Goal: Information Seeking & Learning: Compare options

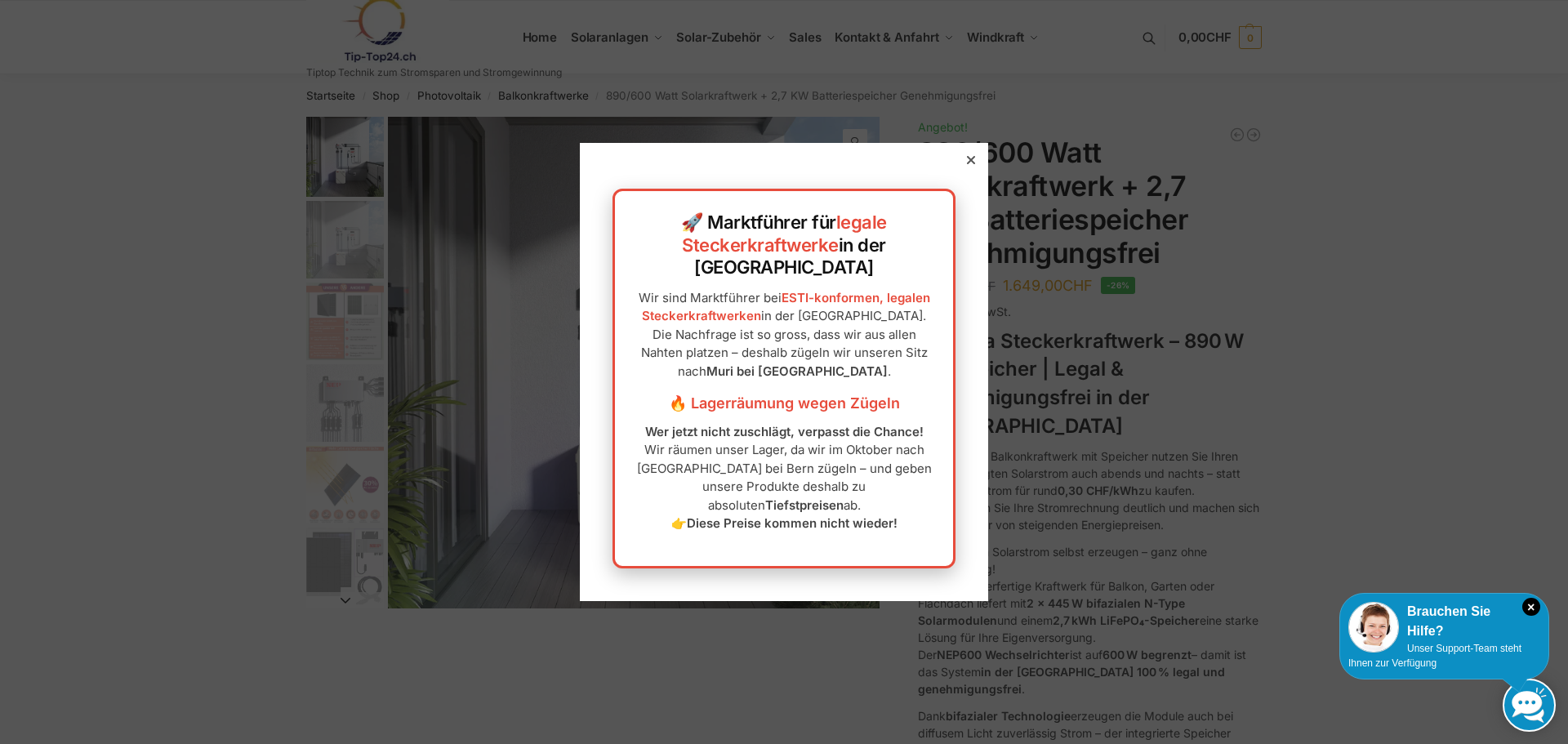
click at [966, 192] on div "🚀 Marktführer für legale Steckerkraftwerke in der Schweiz Wir sind Marktführer …" at bounding box center [784, 371] width 408 height 457
click at [967, 164] on icon at bounding box center [971, 160] width 9 height 9
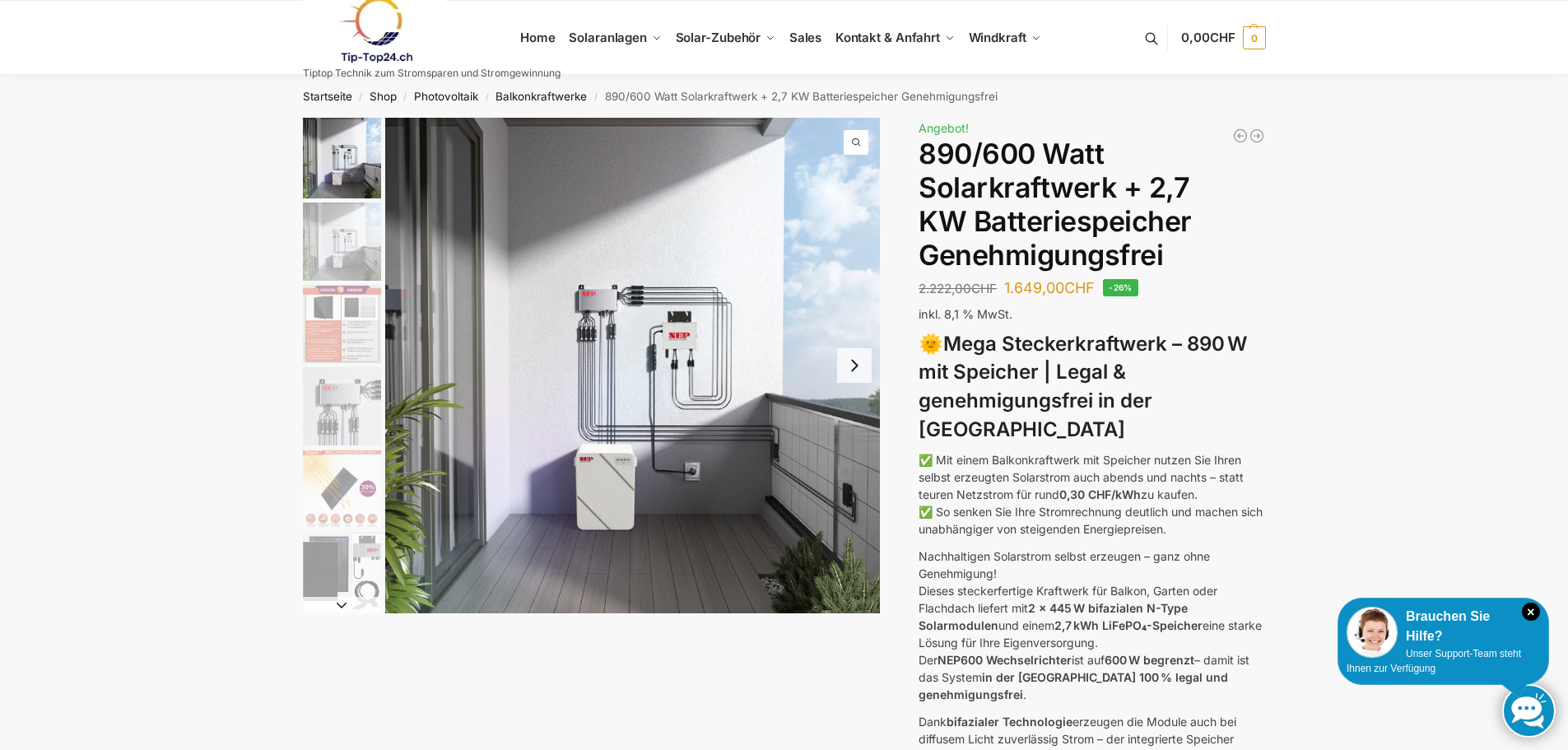
click at [343, 417] on img "4 / 12" at bounding box center [342, 406] width 78 height 78
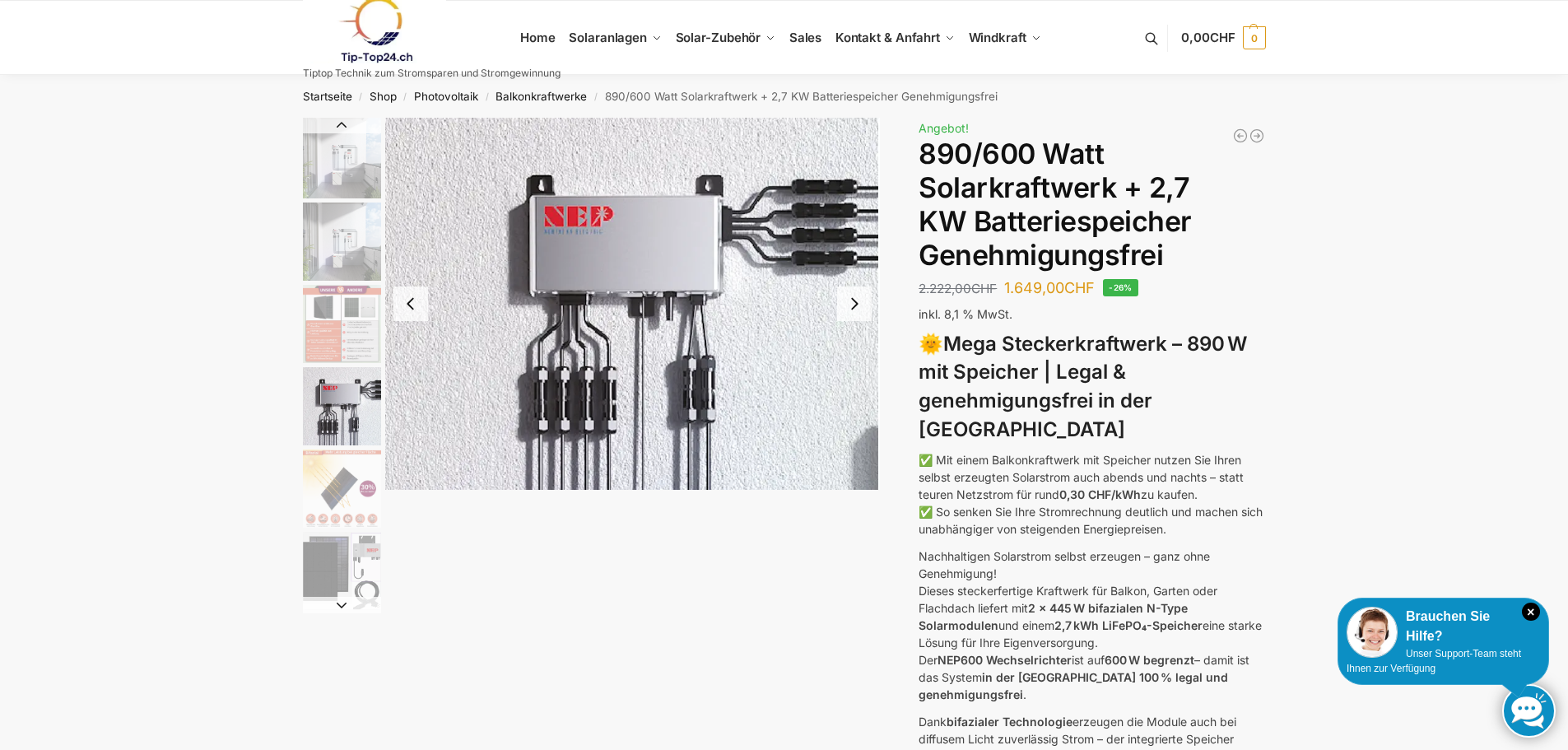
click at [332, 487] on img "5 / 12" at bounding box center [342, 489] width 78 height 78
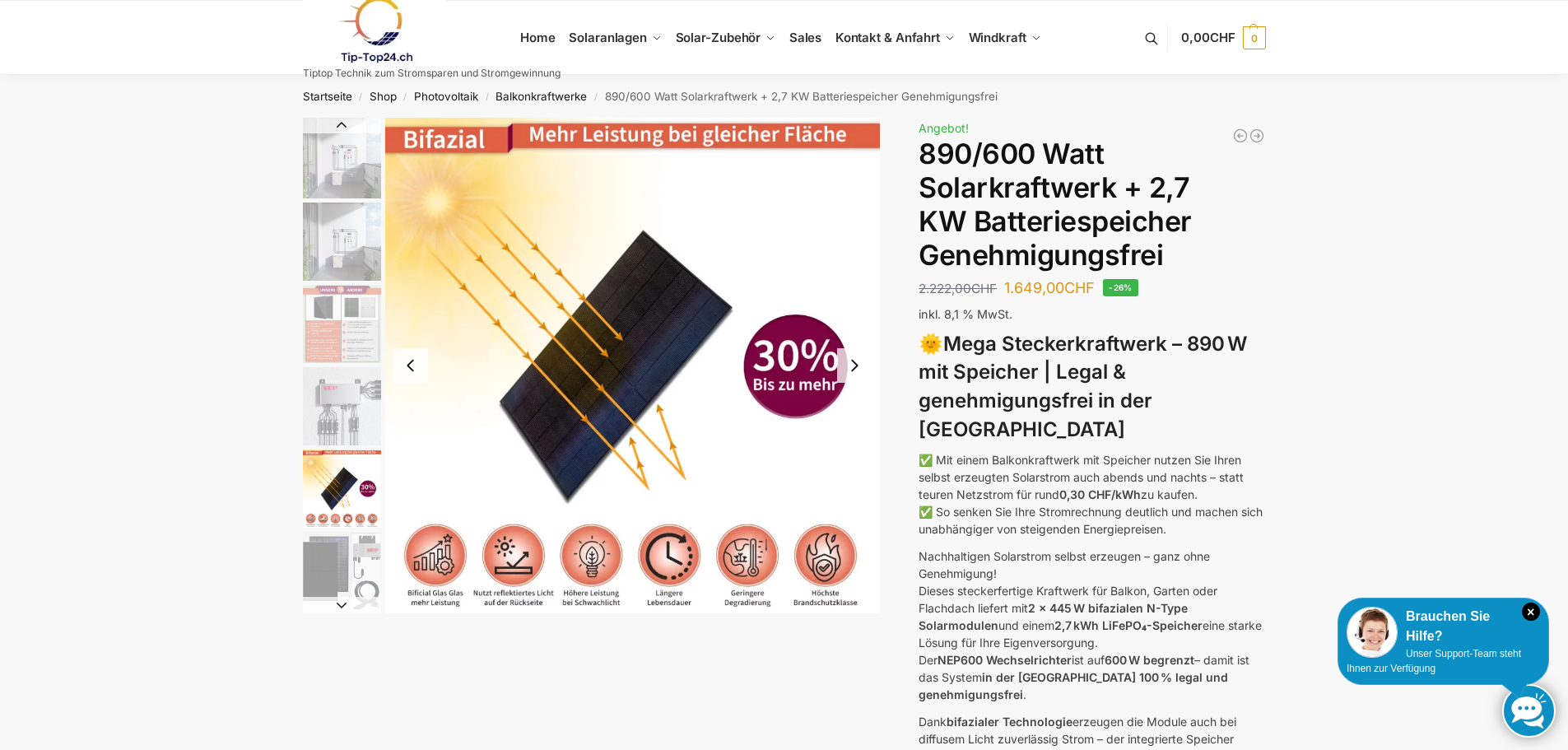
click at [327, 568] on img "6 / 12" at bounding box center [342, 571] width 78 height 78
click at [332, 505] on img "5 / 12" at bounding box center [342, 489] width 78 height 78
click at [338, 408] on img "4 / 12" at bounding box center [342, 406] width 78 height 78
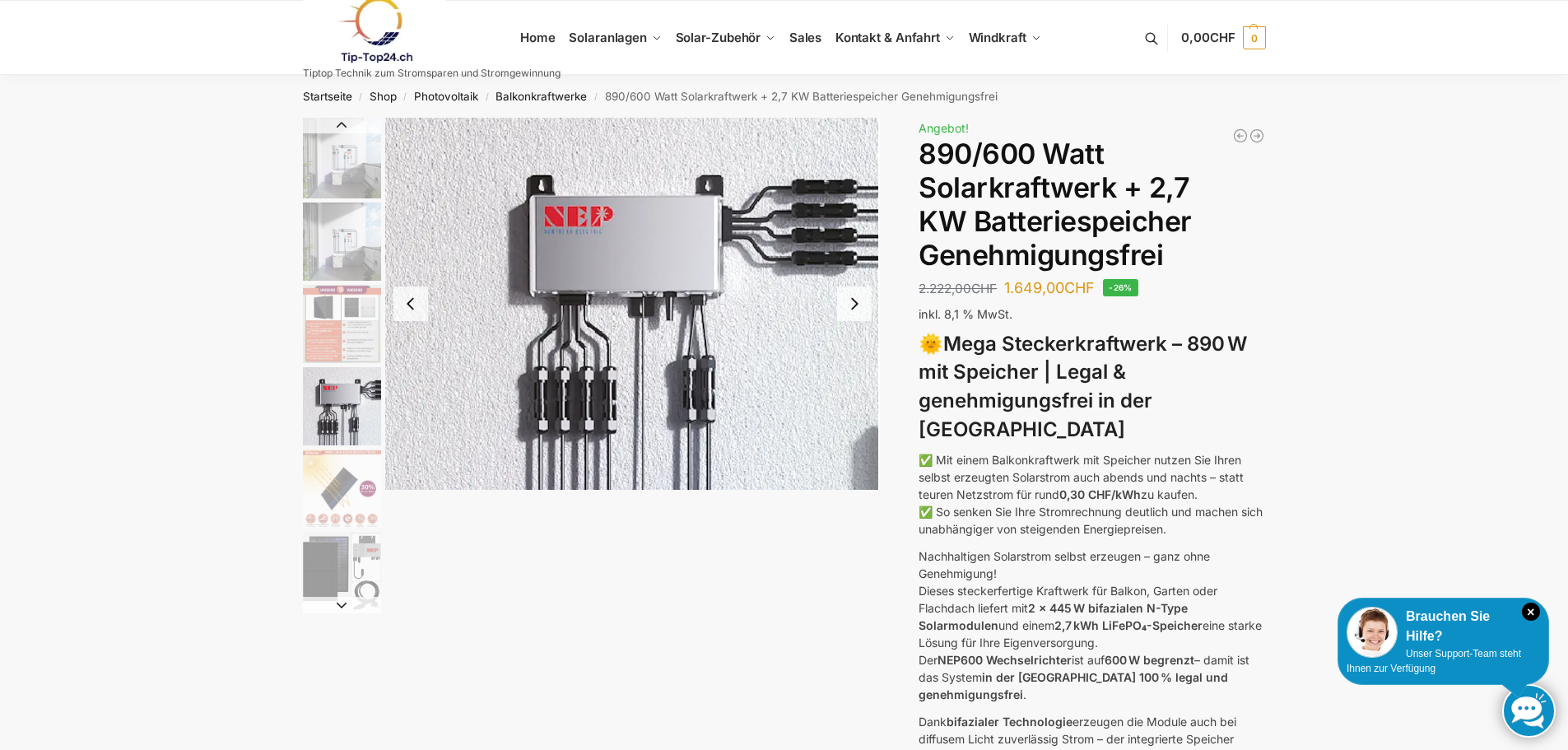
click at [345, 339] on img "3 / 12" at bounding box center [342, 324] width 78 height 78
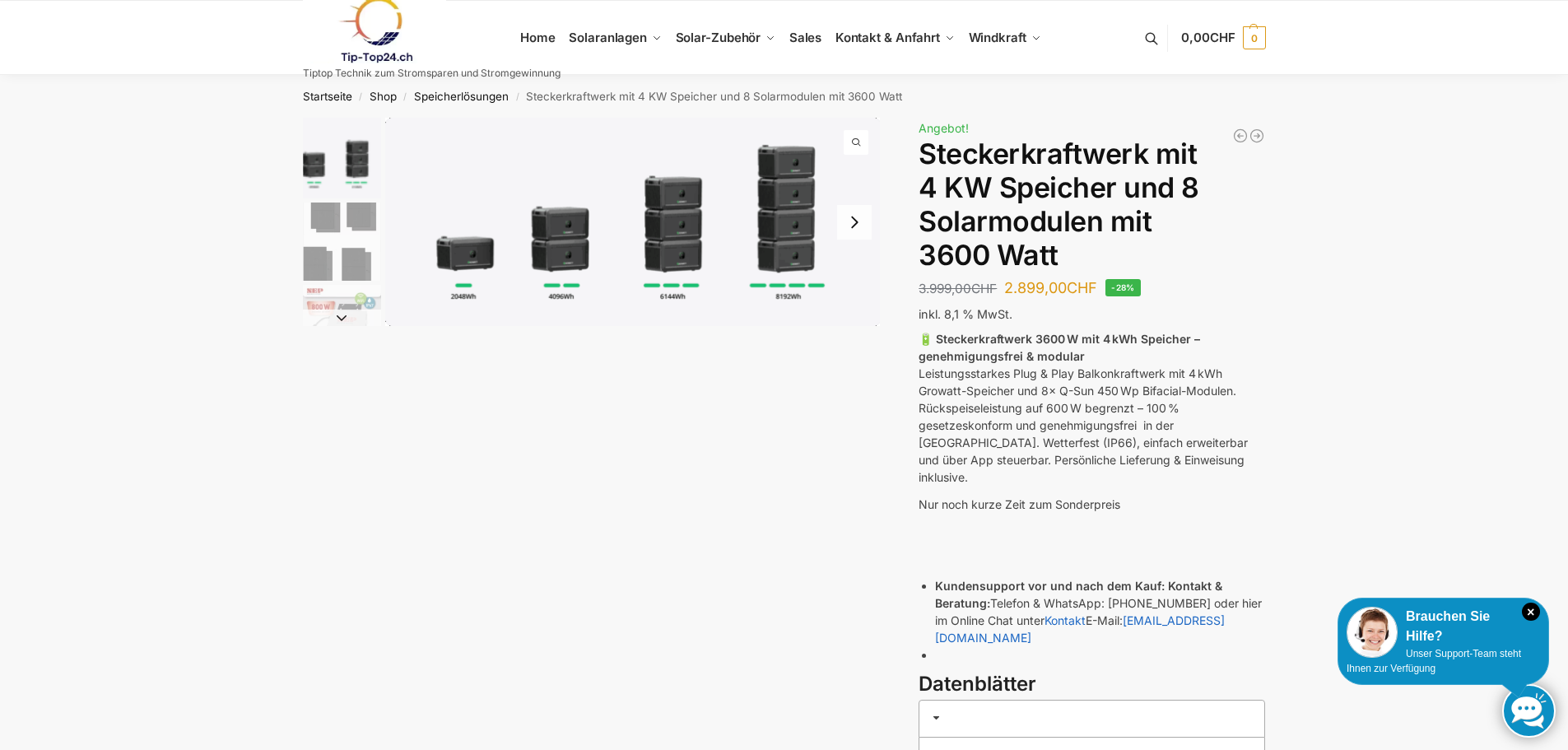
click at [682, 225] on img "1 / 9" at bounding box center [632, 221] width 495 height 208
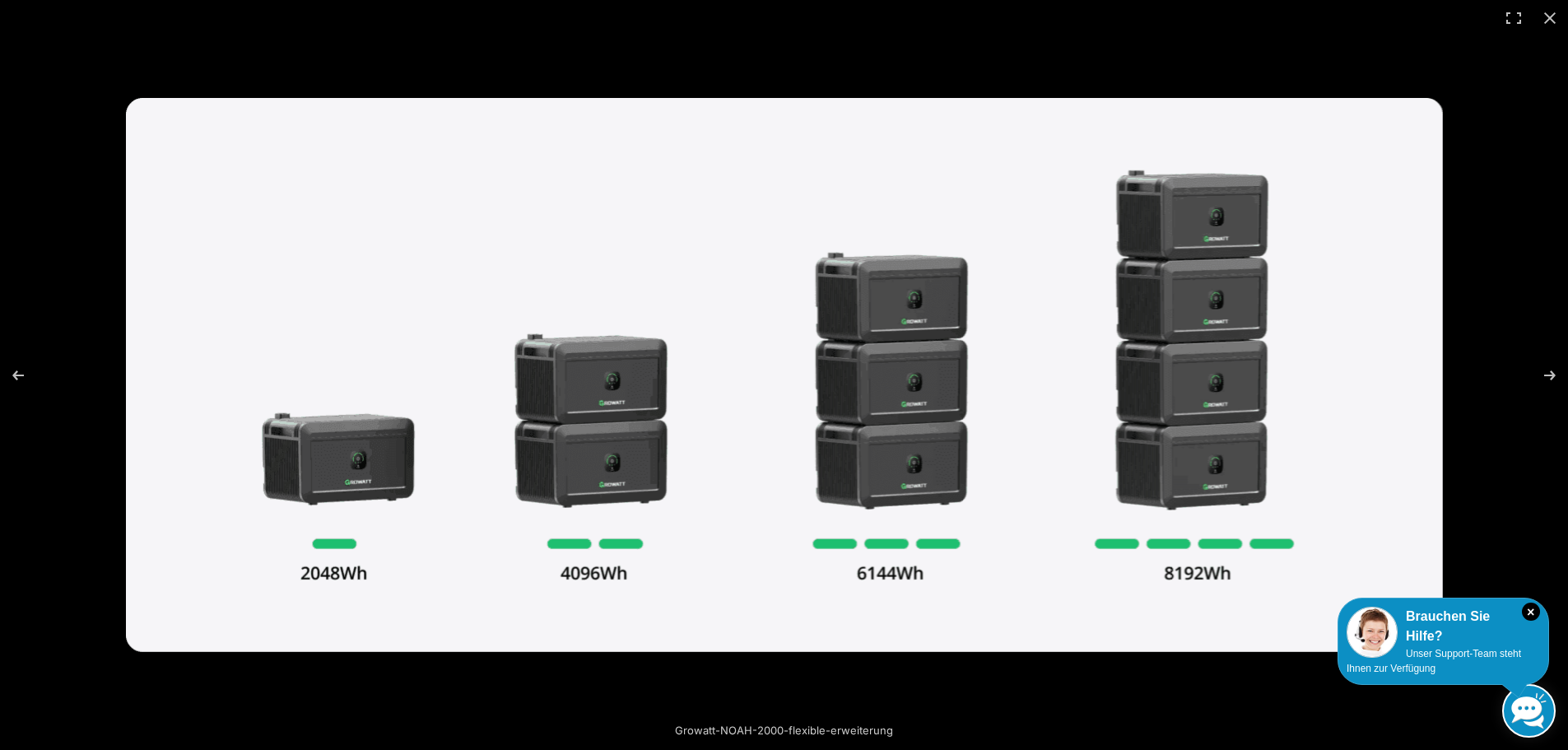
click at [588, 397] on img at bounding box center [784, 375] width 1317 height 554
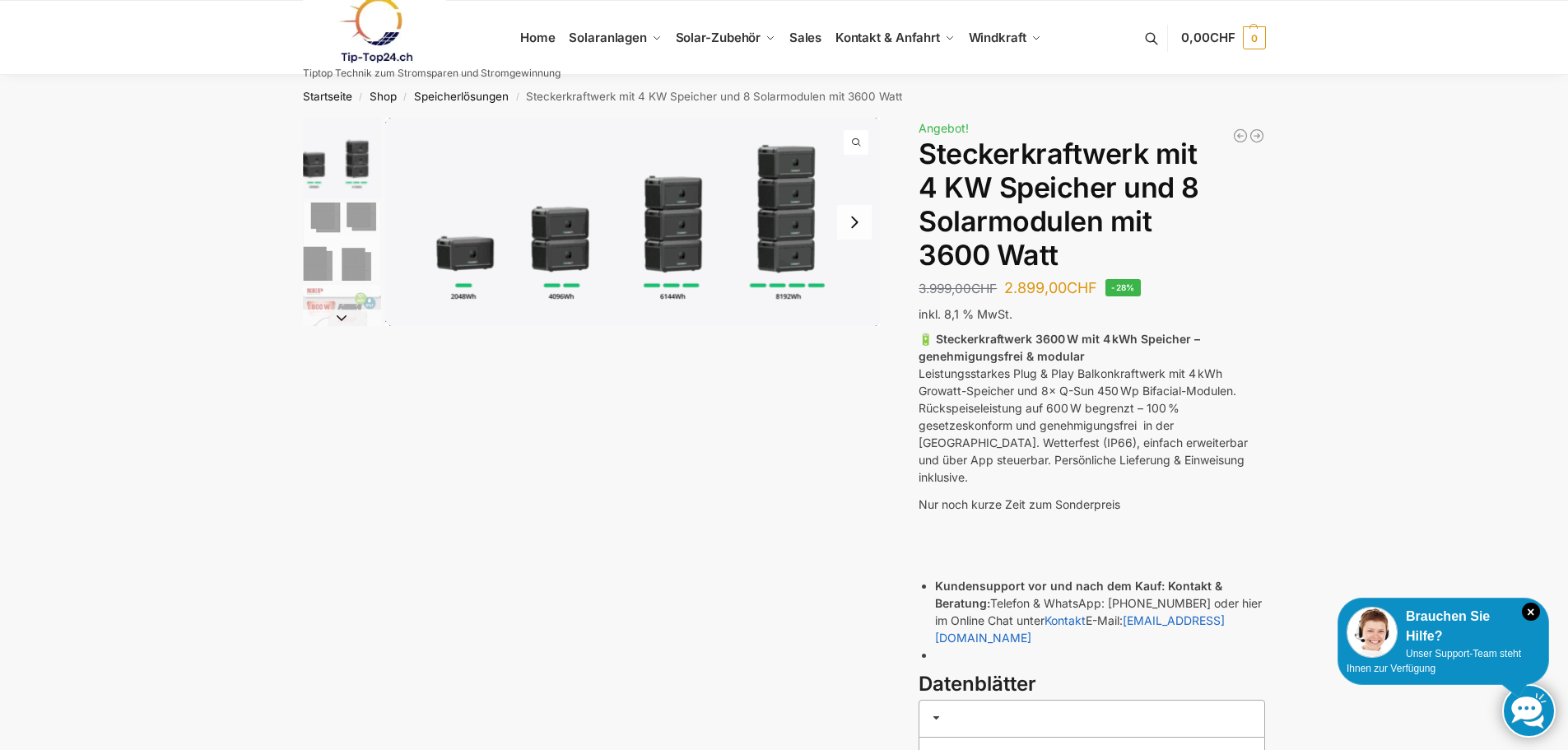
click at [358, 207] on img "2 / 9" at bounding box center [342, 241] width 78 height 78
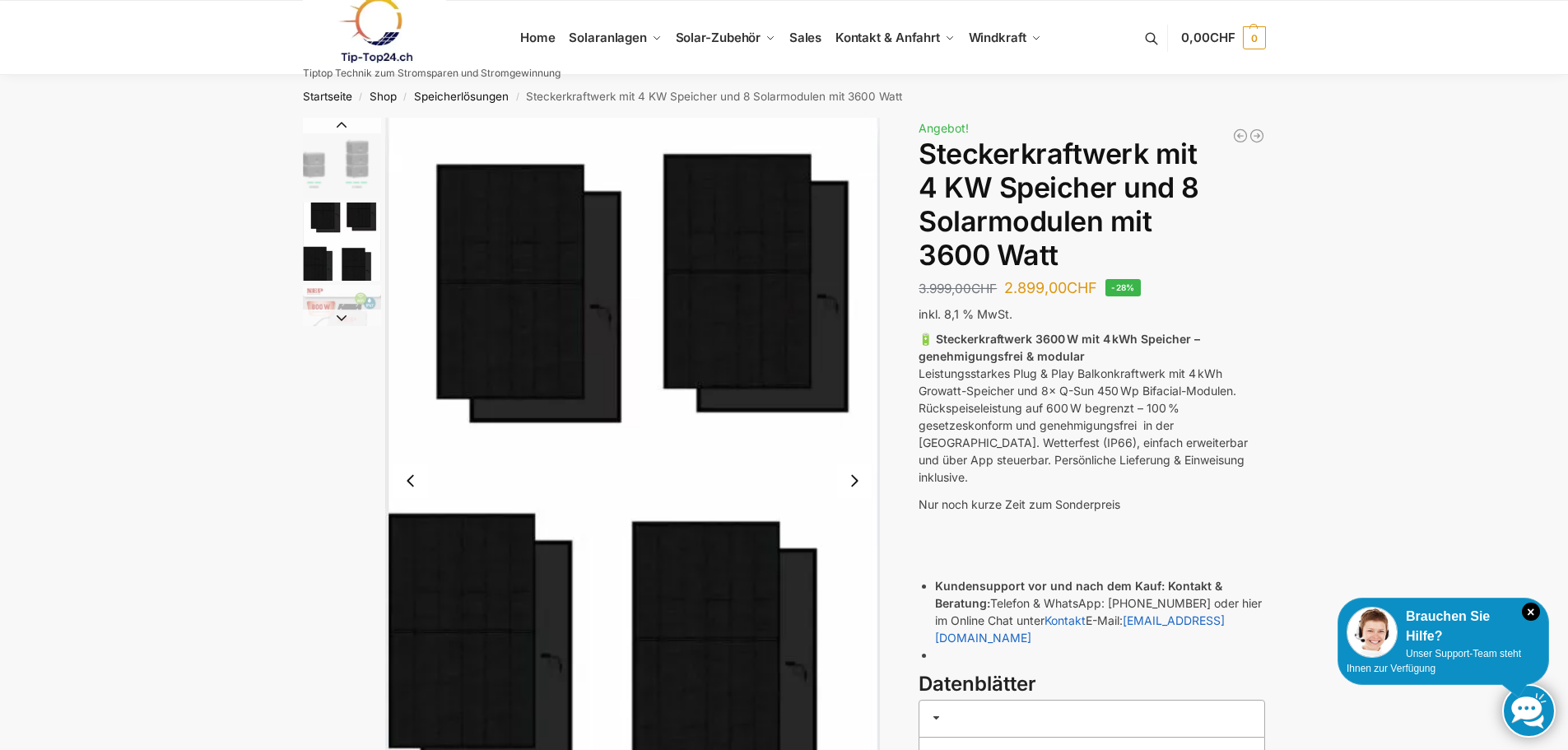
click at [333, 157] on img "1 / 9" at bounding box center [342, 157] width 78 height 81
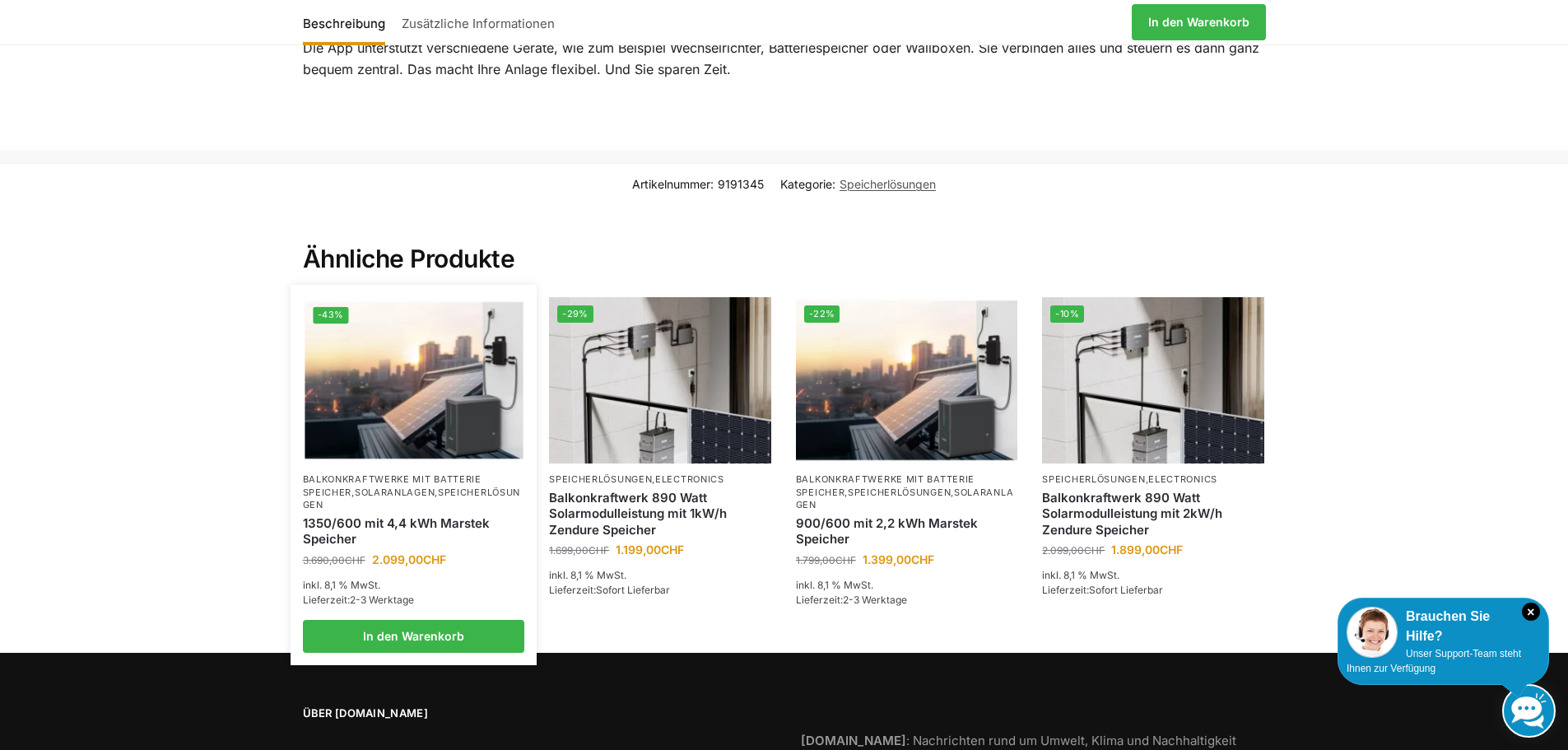
scroll to position [2785, 0]
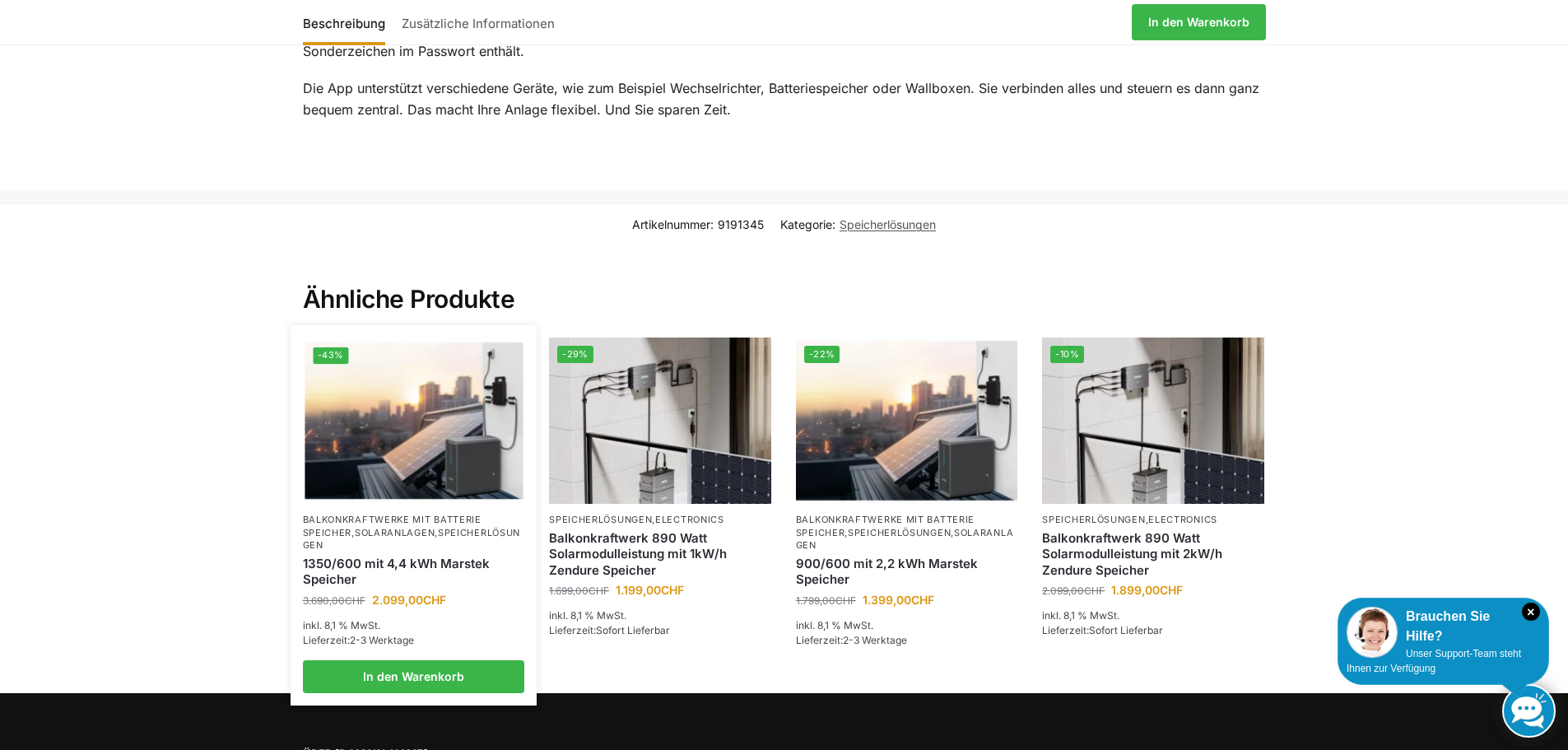
click at [469, 423] on img at bounding box center [413, 422] width 218 height 164
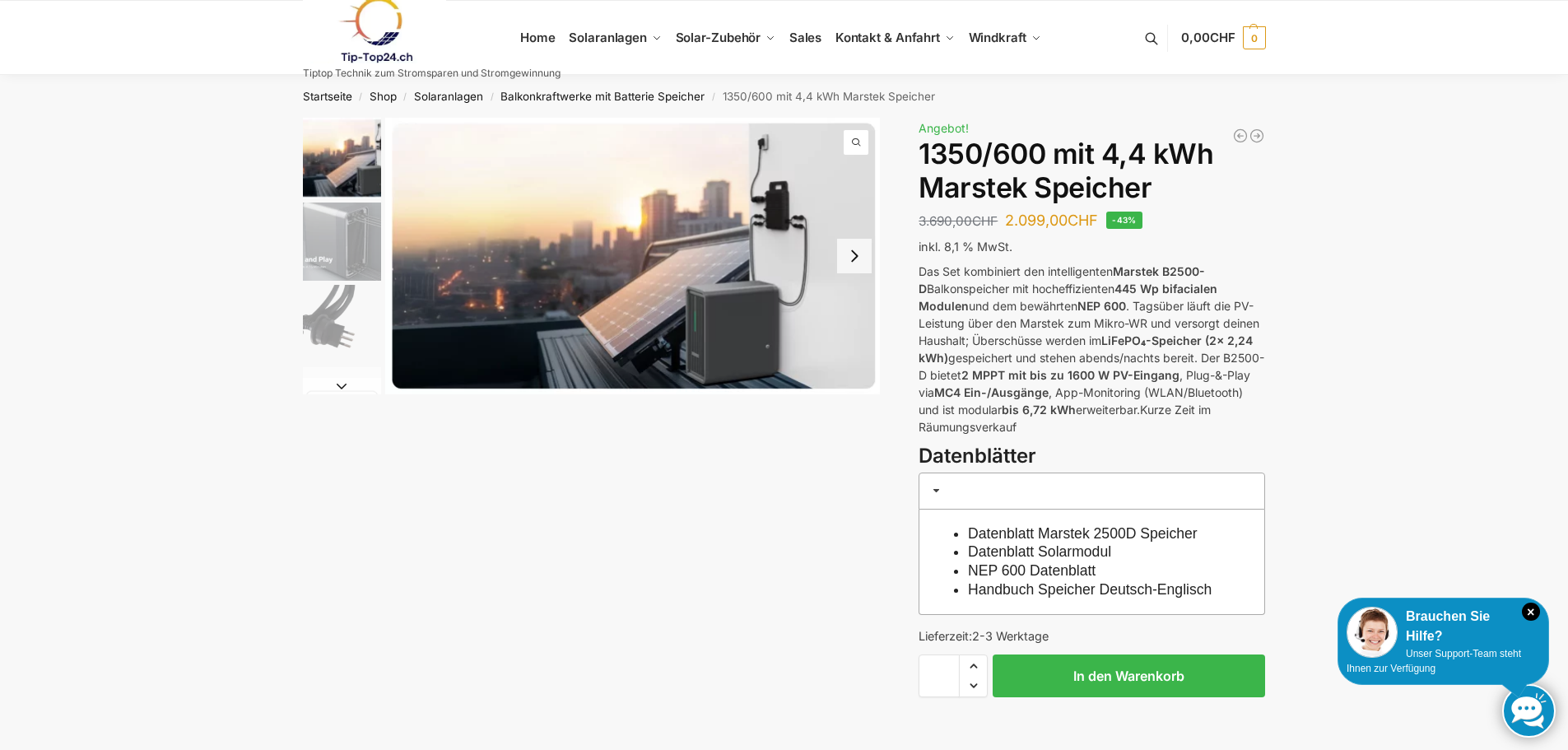
click at [333, 344] on img "3 / 9" at bounding box center [342, 324] width 78 height 78
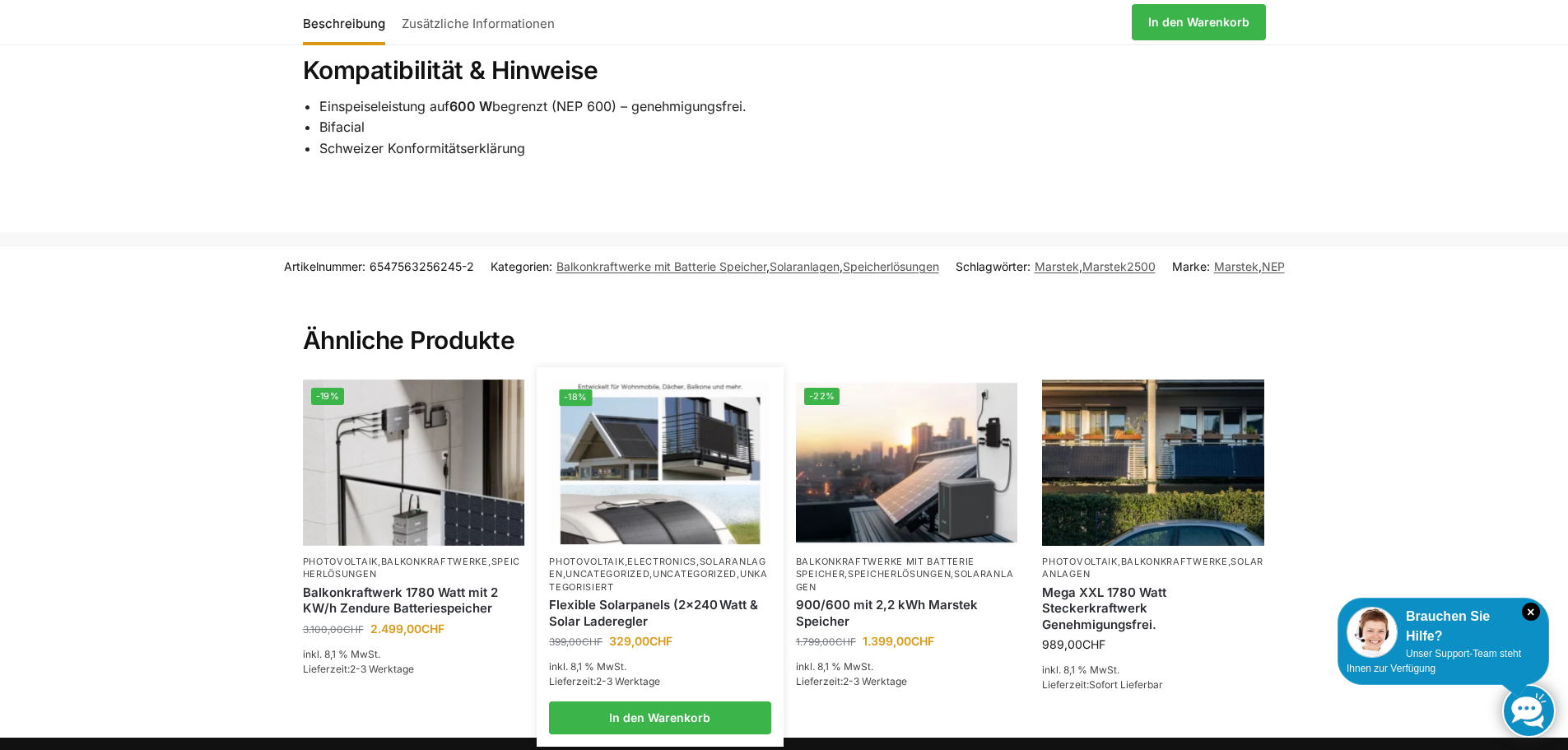
scroll to position [2223, 0]
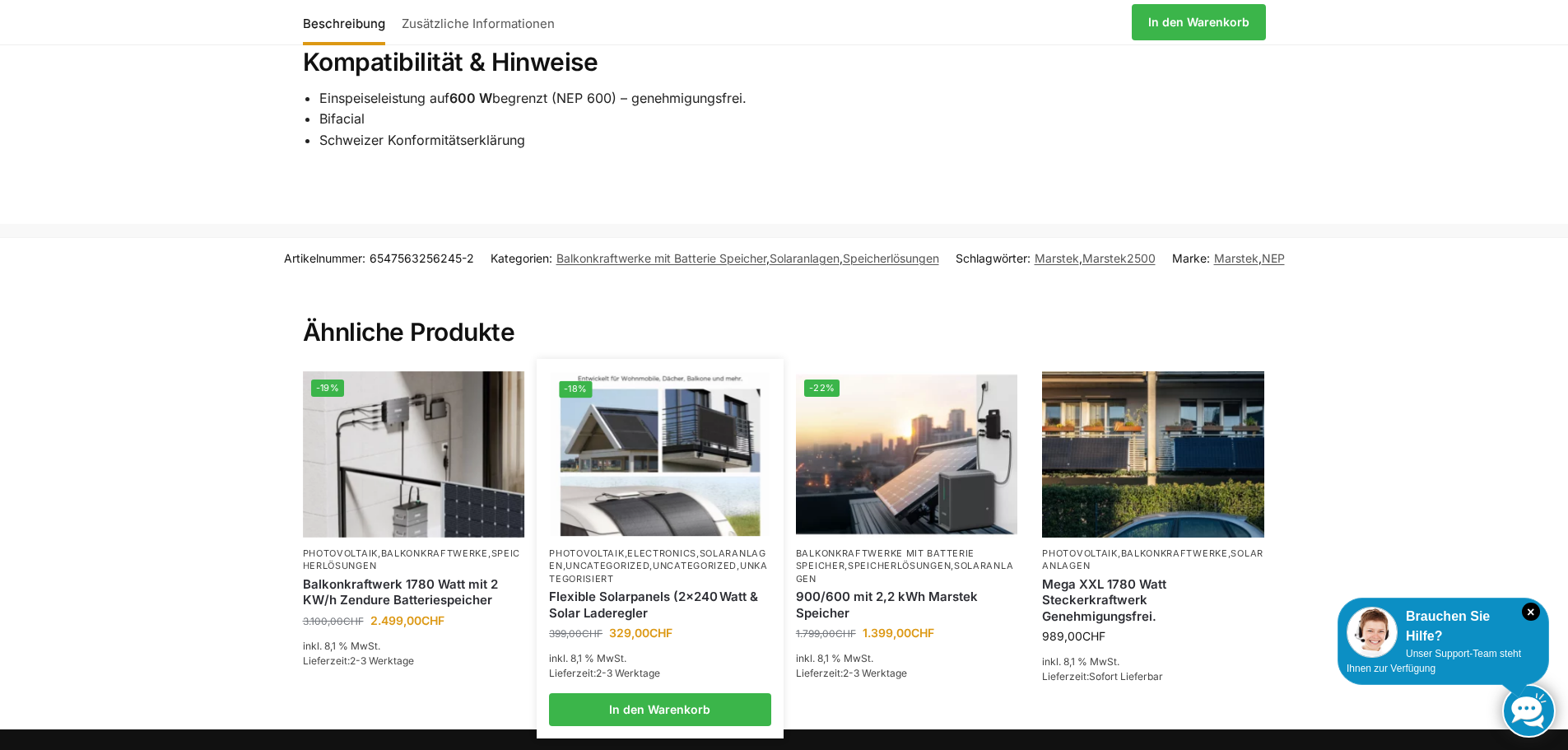
click at [657, 472] on img at bounding box center [660, 455] width 218 height 164
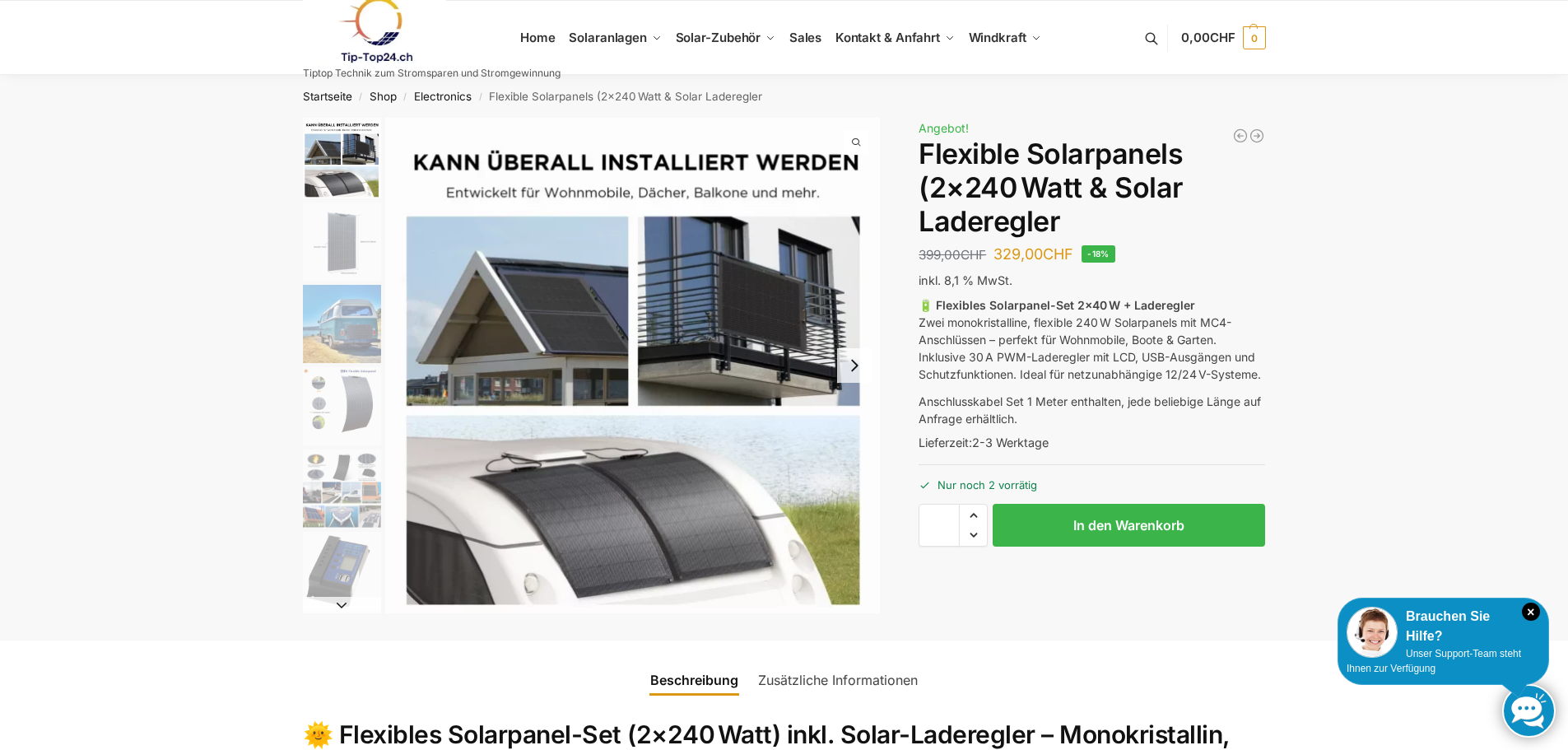
click at [345, 564] on img "6 / 9" at bounding box center [342, 571] width 78 height 78
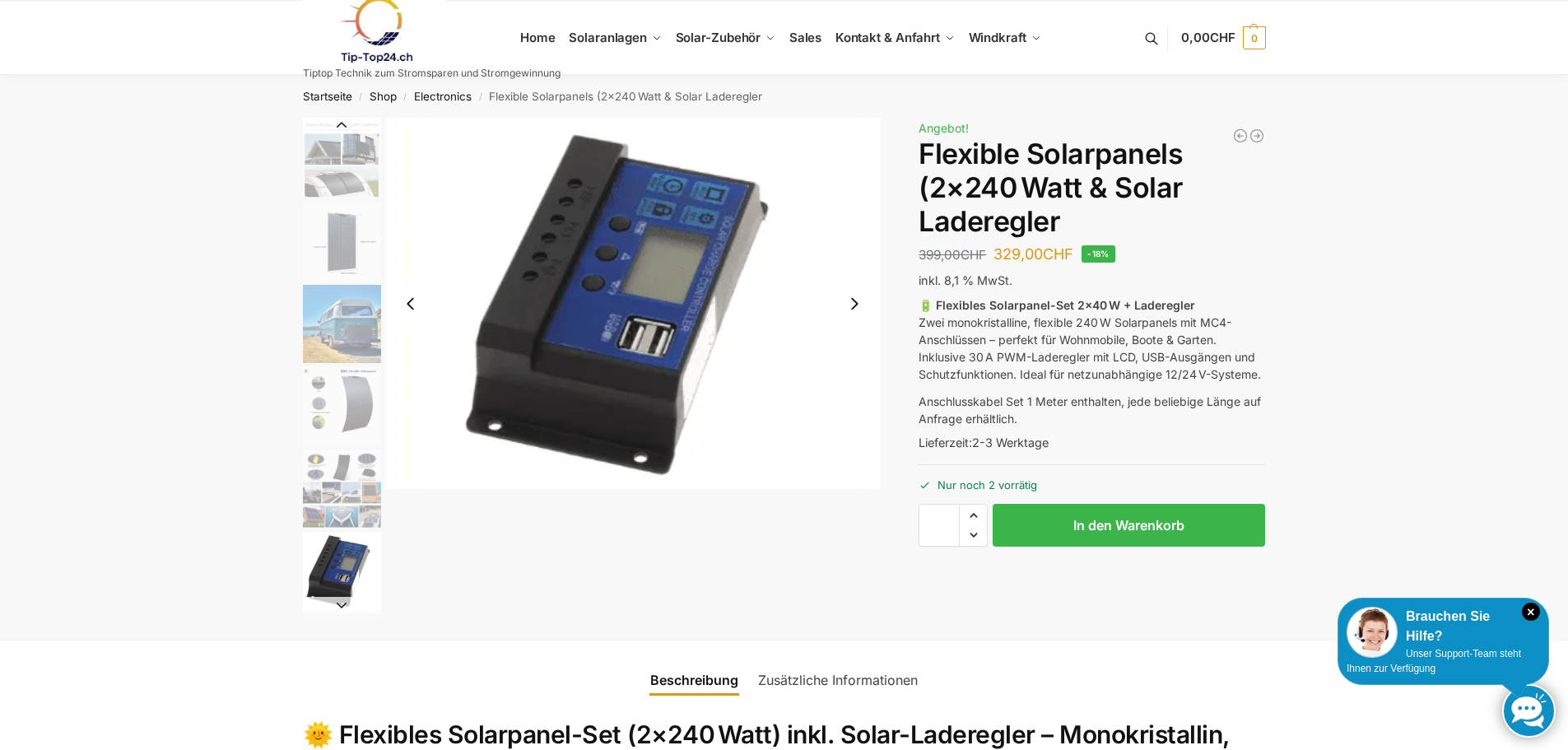
click at [353, 508] on img "5 / 9" at bounding box center [342, 489] width 78 height 78
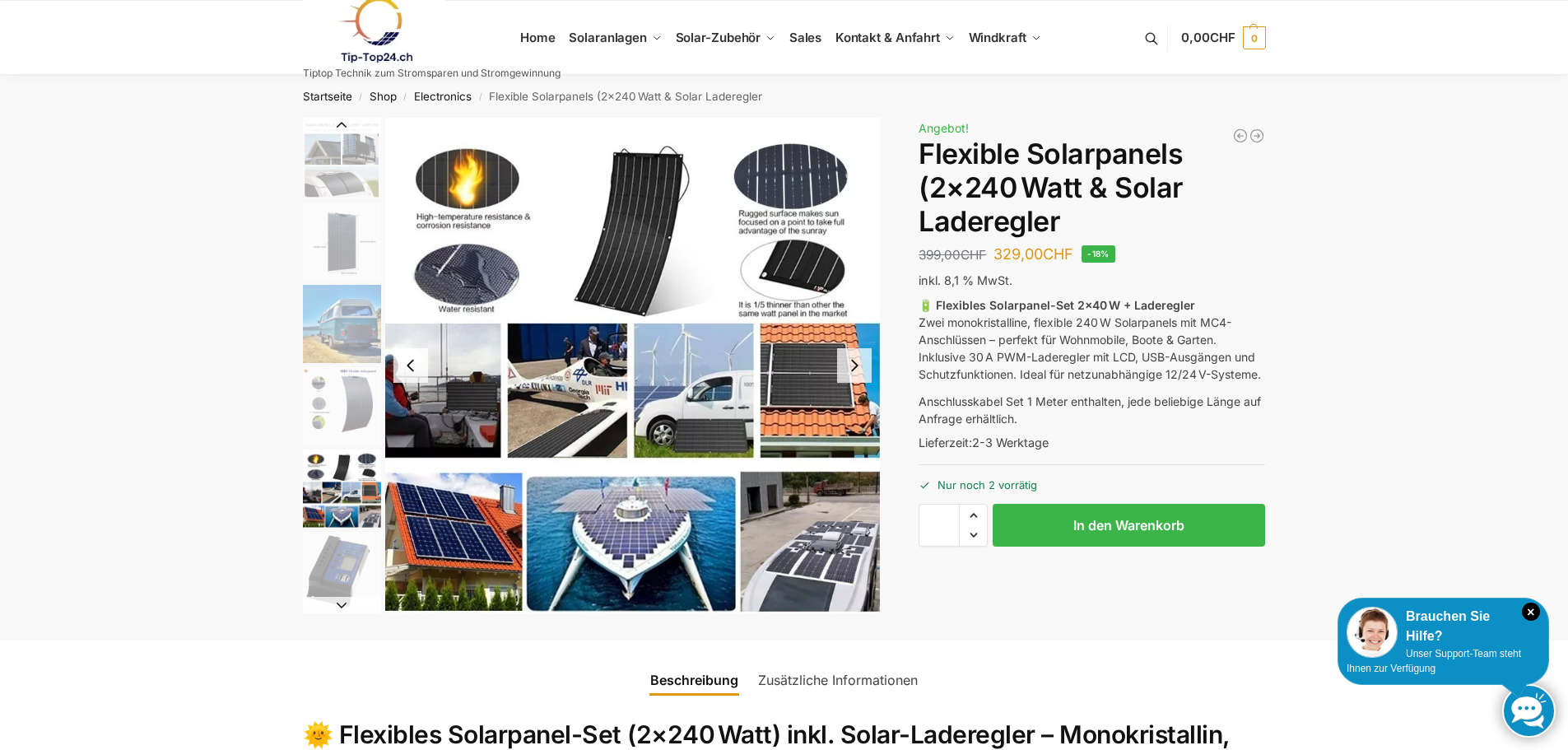
click at [345, 447] on li "4 / 9" at bounding box center [340, 406] width 82 height 82
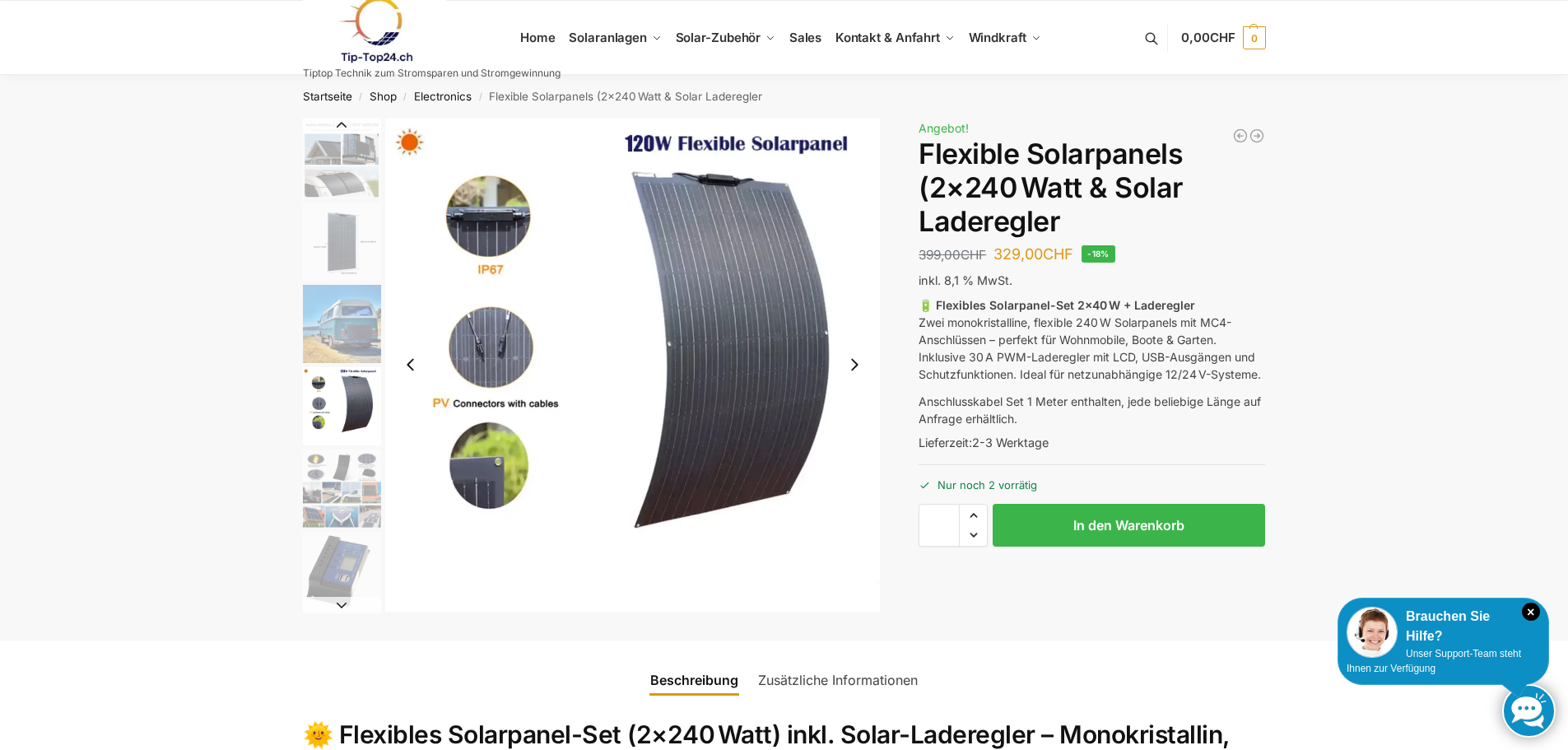
click at [351, 355] on img "3 / 9" at bounding box center [342, 324] width 78 height 78
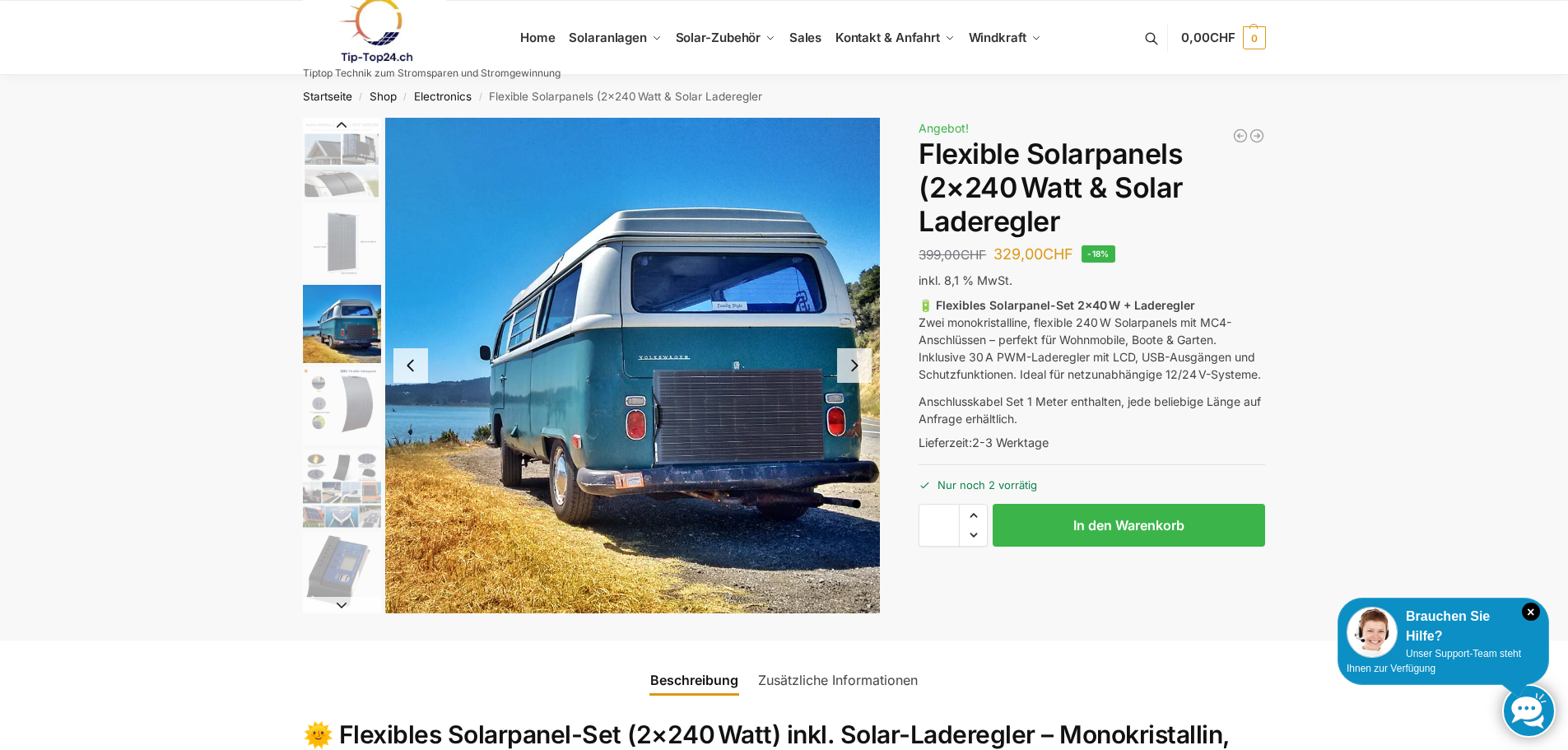
click at [363, 261] on img "2 / 9" at bounding box center [342, 241] width 78 height 78
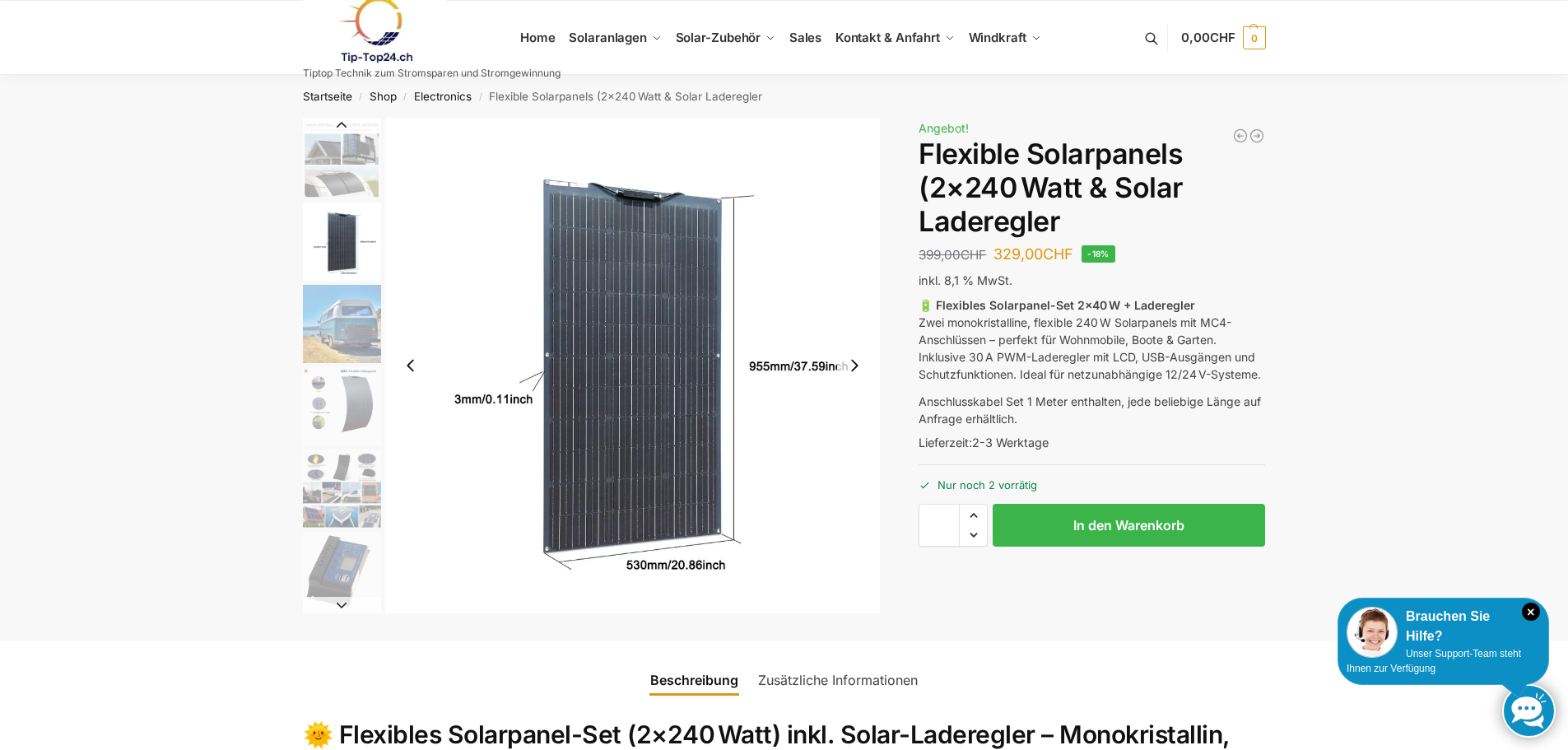
click at [352, 192] on img "1 / 9" at bounding box center [342, 157] width 78 height 81
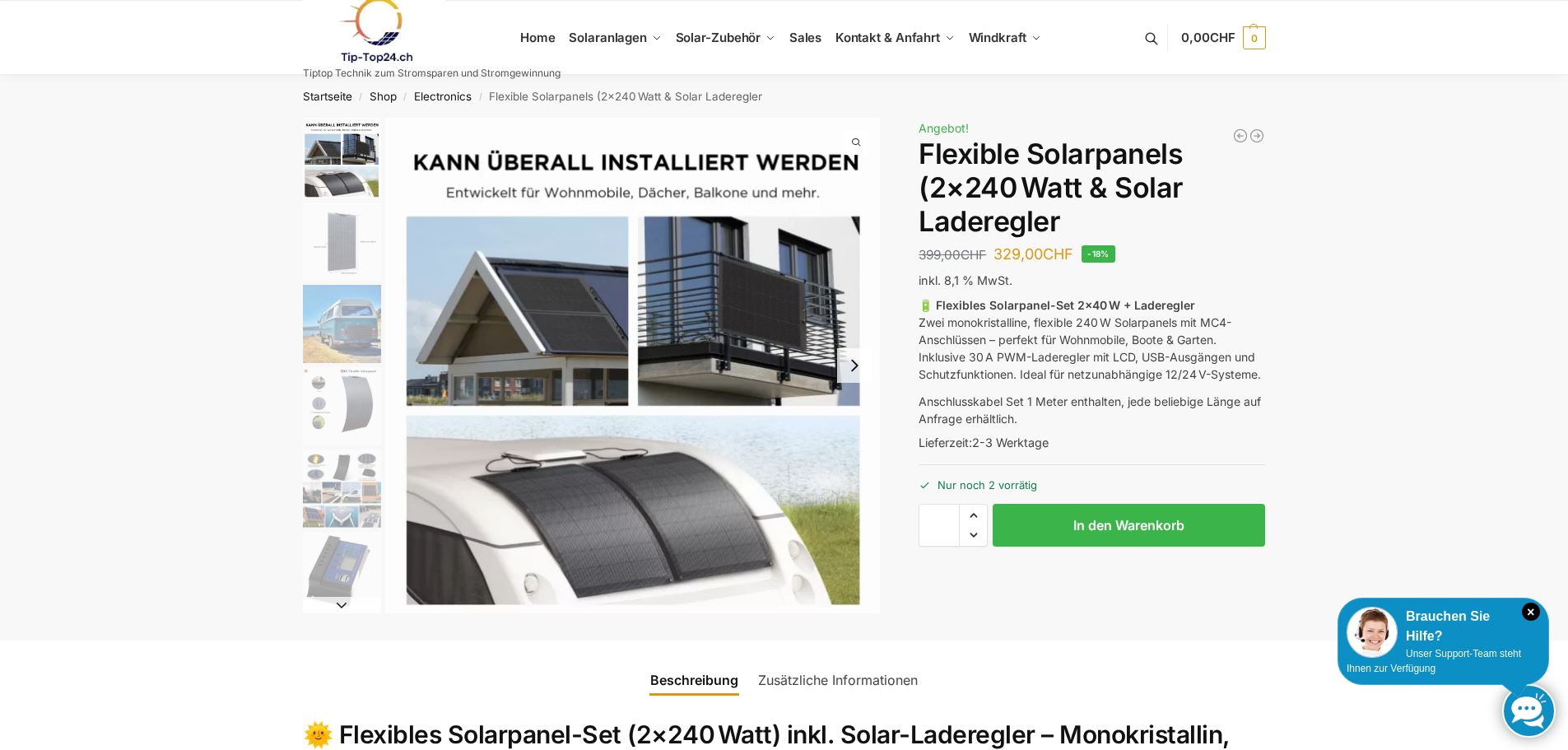
click at [346, 225] on img "2 / 9" at bounding box center [342, 241] width 78 height 78
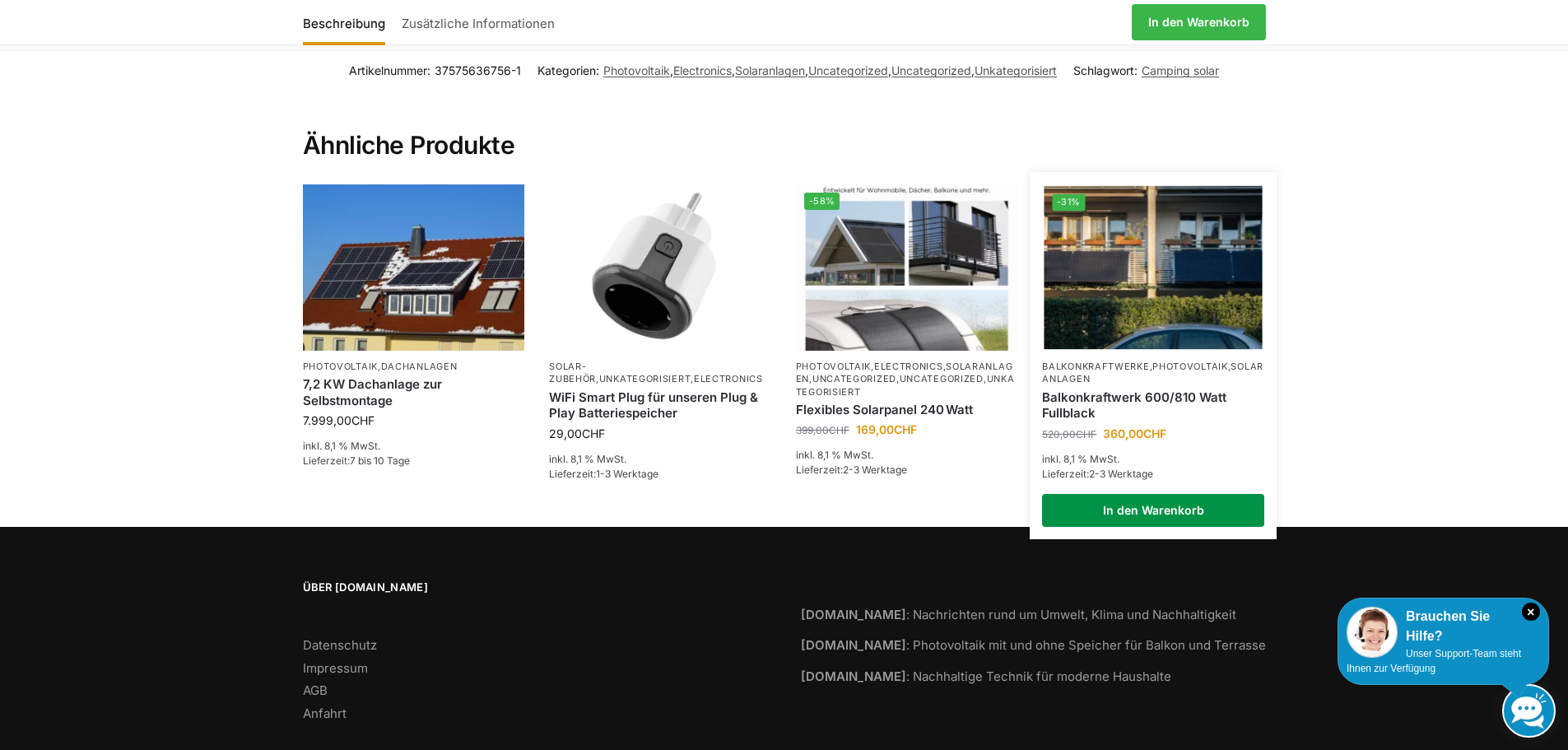
scroll to position [2552, 0]
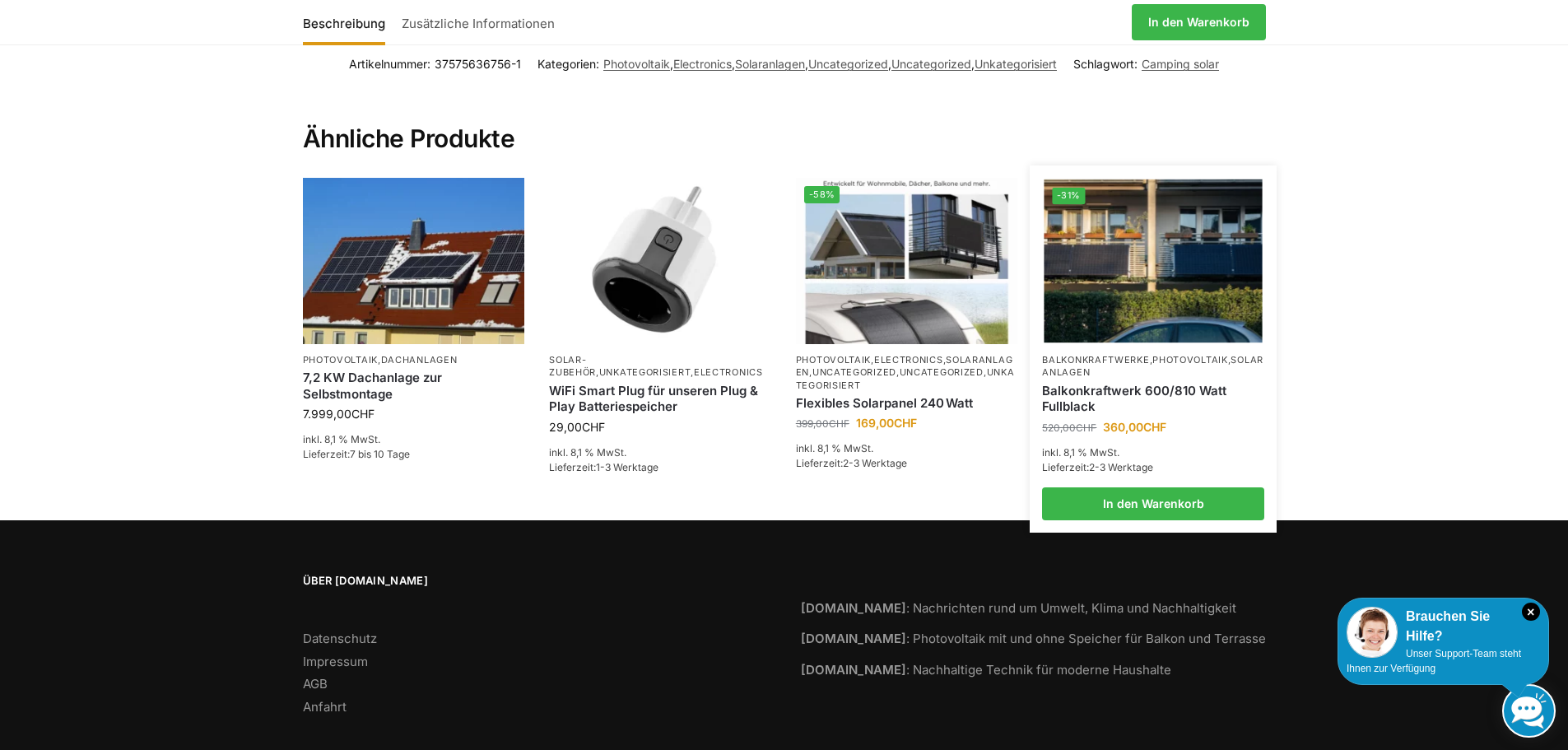
click at [1102, 378] on link "Solaranlagen" at bounding box center [1152, 365] width 221 height 24
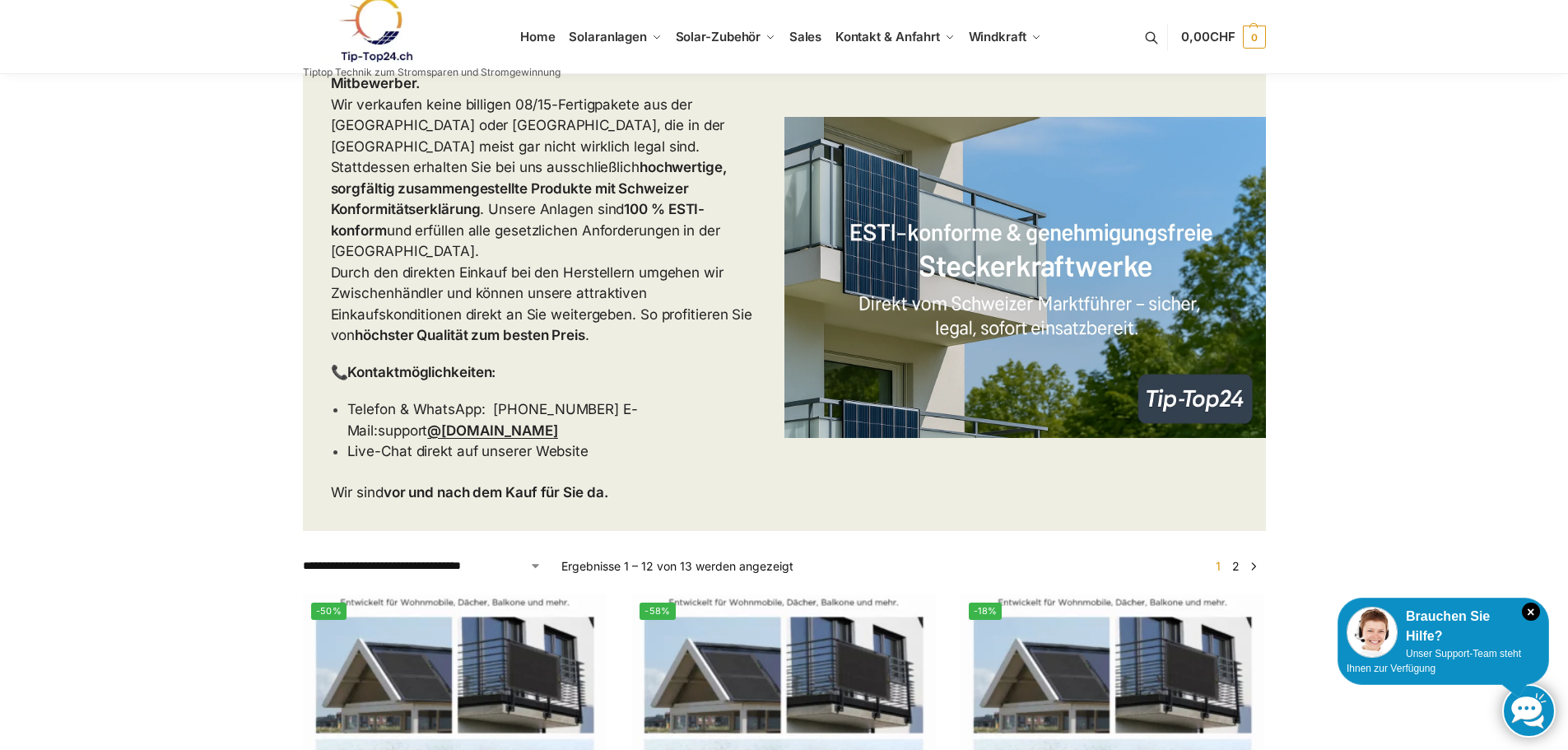
scroll to position [247, 0]
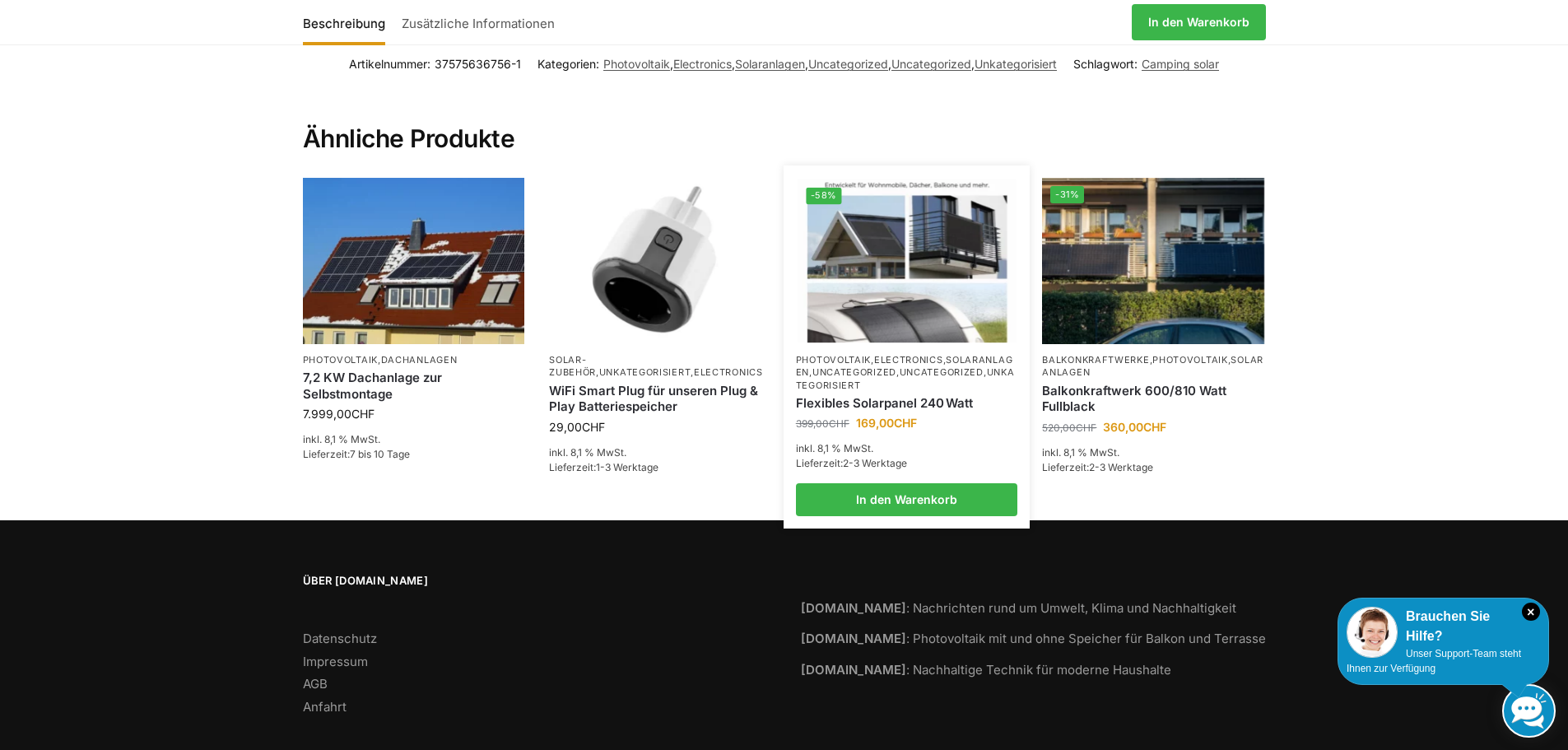
click at [903, 313] on img at bounding box center [906, 260] width 218 height 164
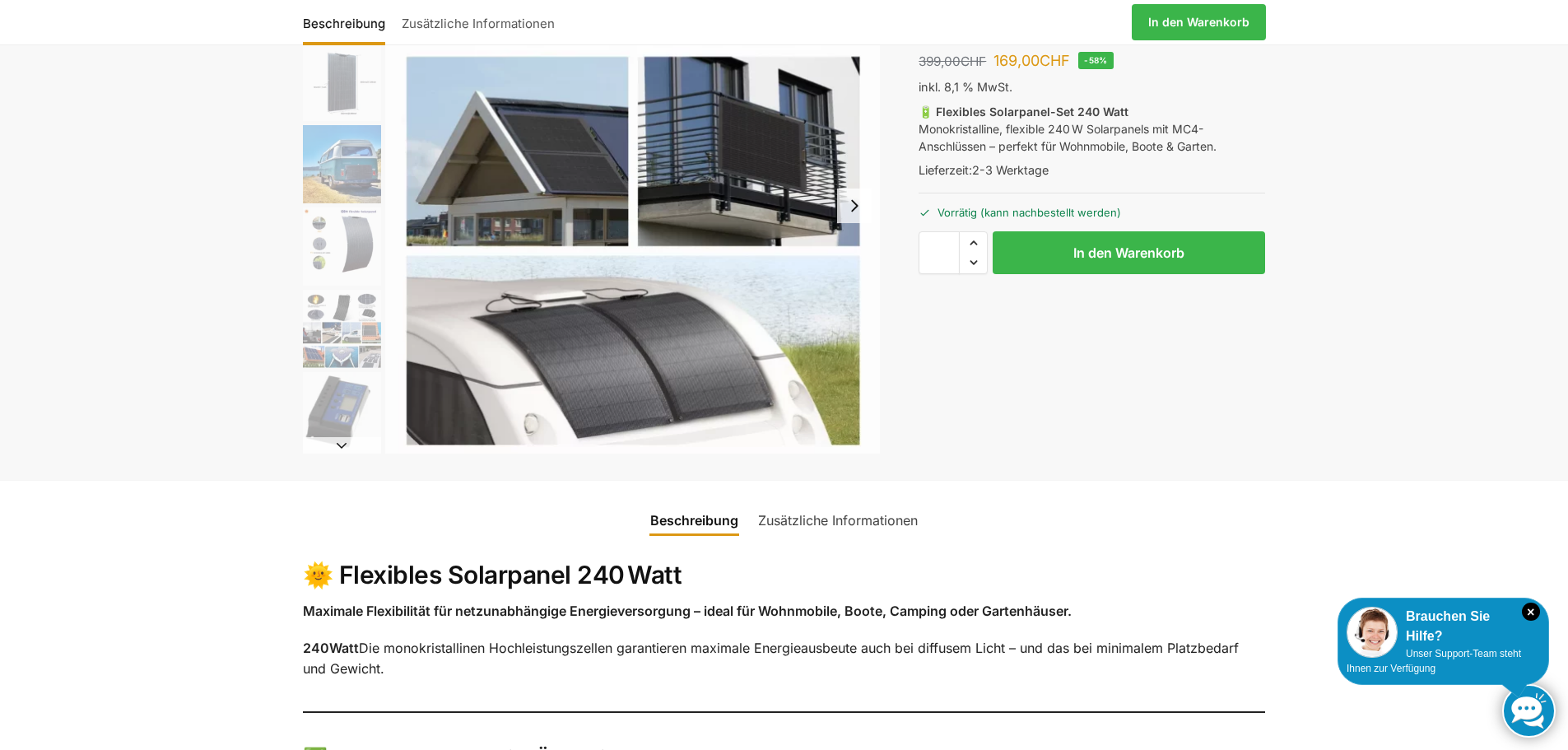
scroll to position [165, 0]
